Goal: Navigation & Orientation: Find specific page/section

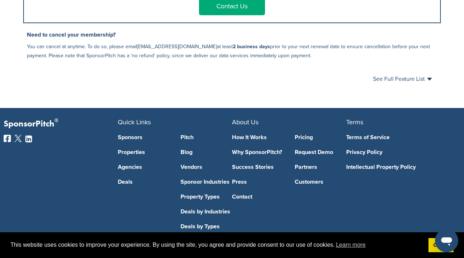
scroll to position [483, 0]
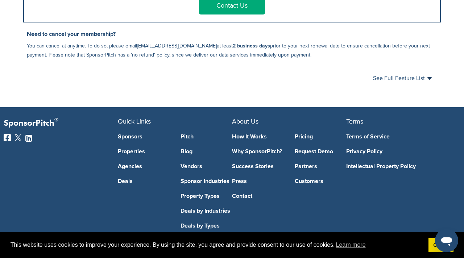
click at [215, 178] on link "Sponsor Industries" at bounding box center [207, 181] width 52 height 6
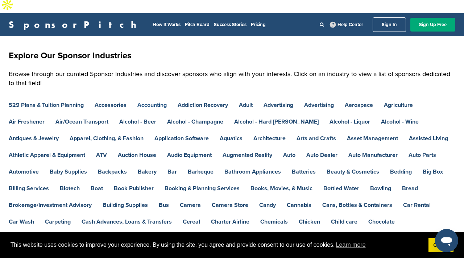
scroll to position [2, 0]
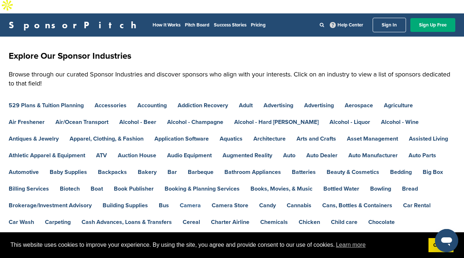
click at [191, 203] on link "Camera" at bounding box center [190, 206] width 21 height 6
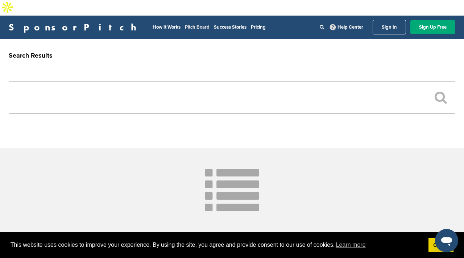
click at [185, 24] on link "Pitch Board" at bounding box center [197, 27] width 25 height 6
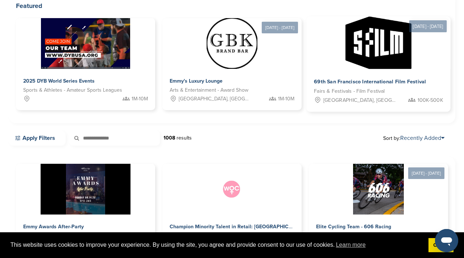
scroll to position [102, 0]
